Goal: Find specific page/section: Find specific page/section

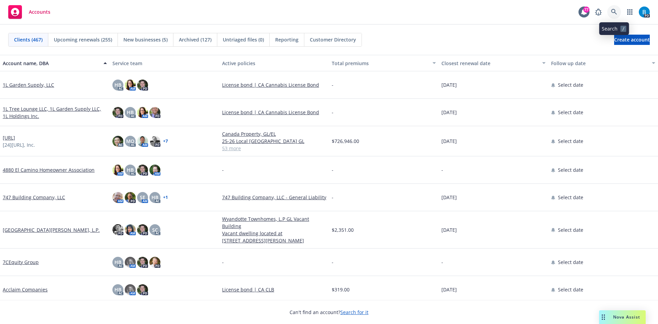
click at [613, 12] on icon at bounding box center [614, 12] width 6 height 6
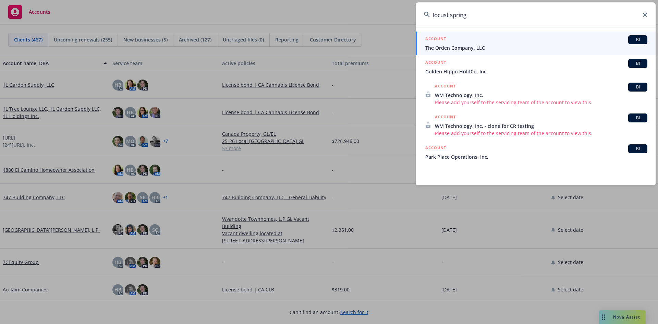
type input "locust spring"
click at [647, 16] on icon at bounding box center [645, 15] width 4 height 4
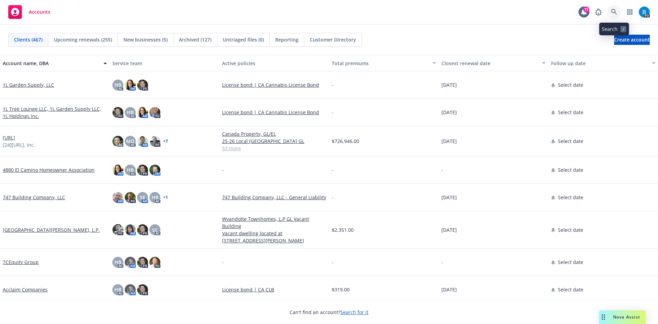
click at [613, 11] on icon at bounding box center [614, 12] width 6 height 6
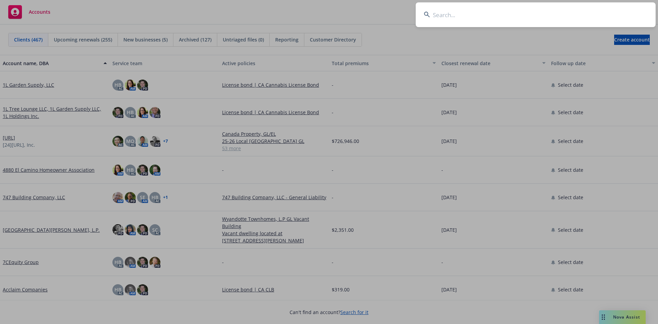
drag, startPoint x: 446, startPoint y: 14, endPoint x: 446, endPoint y: 18, distance: 4.1
click at [446, 14] on input at bounding box center [536, 14] width 240 height 25
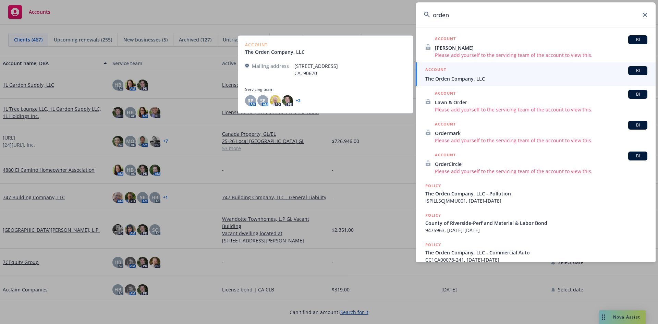
type input "orden"
click at [473, 75] on span "The Orden Company, LLC" at bounding box center [537, 78] width 222 height 7
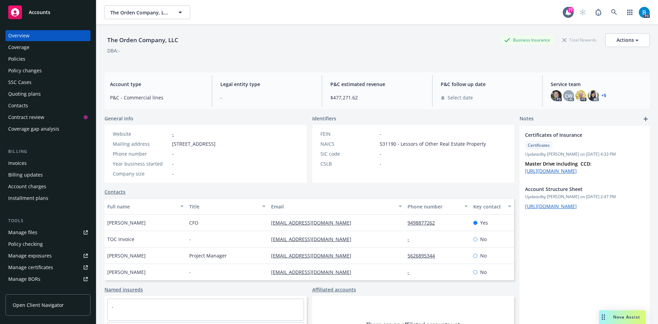
click at [17, 59] on div "Policies" at bounding box center [16, 58] width 17 height 11
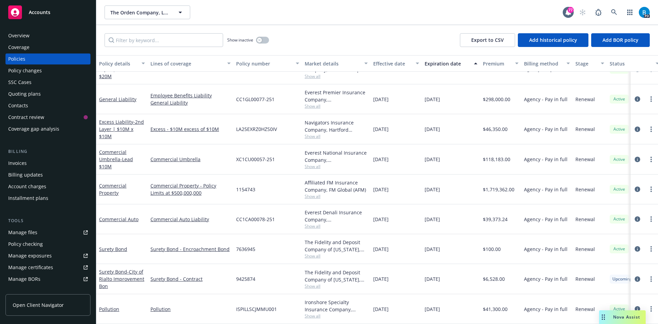
scroll to position [355, 0]
click at [614, 12] on icon at bounding box center [614, 12] width 6 height 6
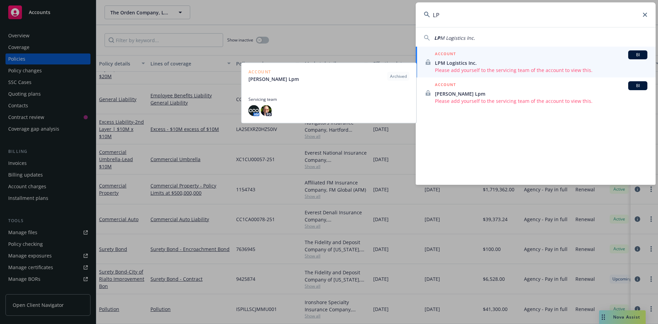
type input "L"
